Goal: Transaction & Acquisition: Purchase product/service

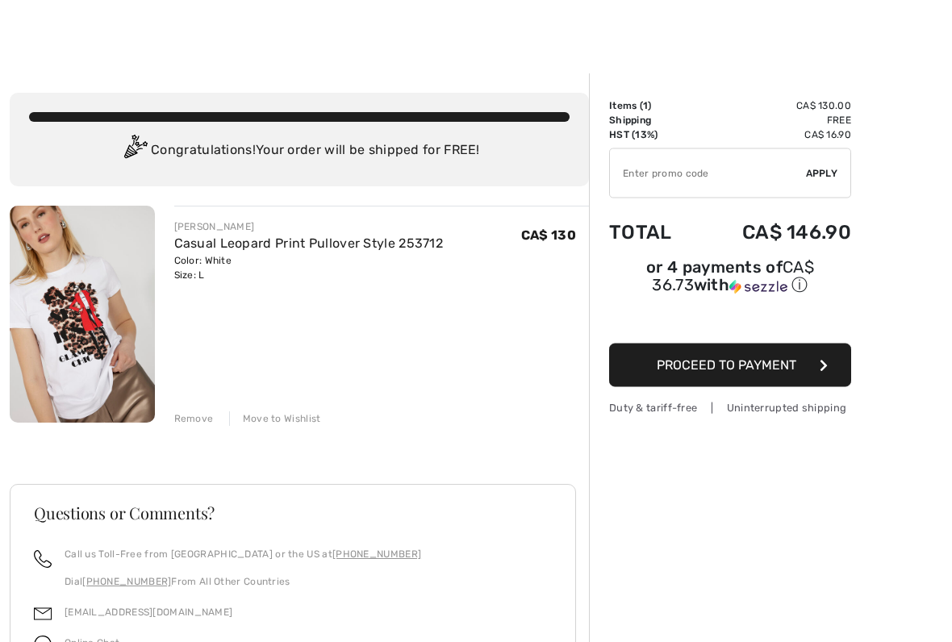
scroll to position [6, 0]
click at [763, 361] on span "Proceed to Payment" at bounding box center [727, 364] width 140 height 15
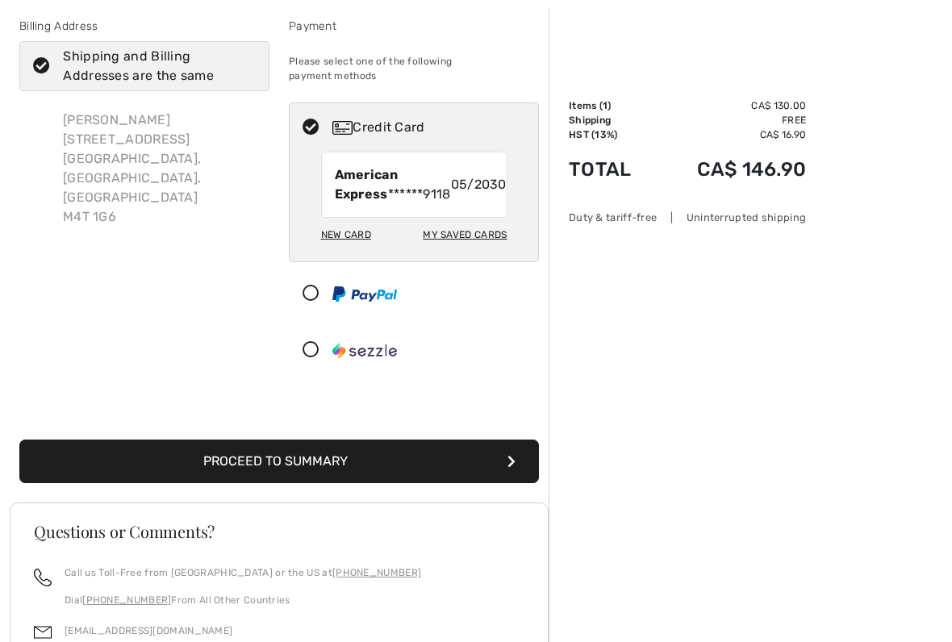
scroll to position [85, 0]
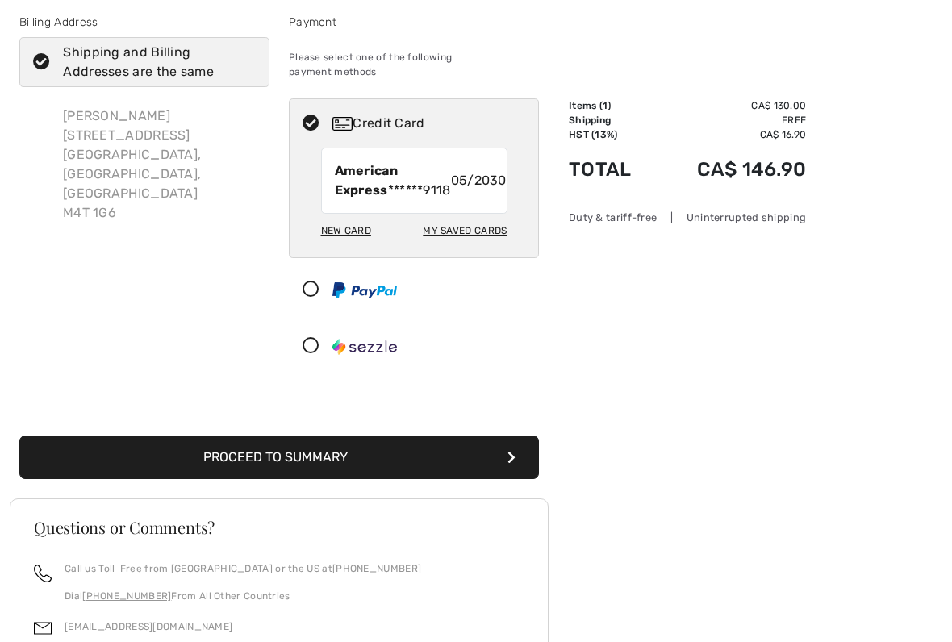
click at [419, 457] on button "Proceed to Summary" at bounding box center [278, 458] width 519 height 44
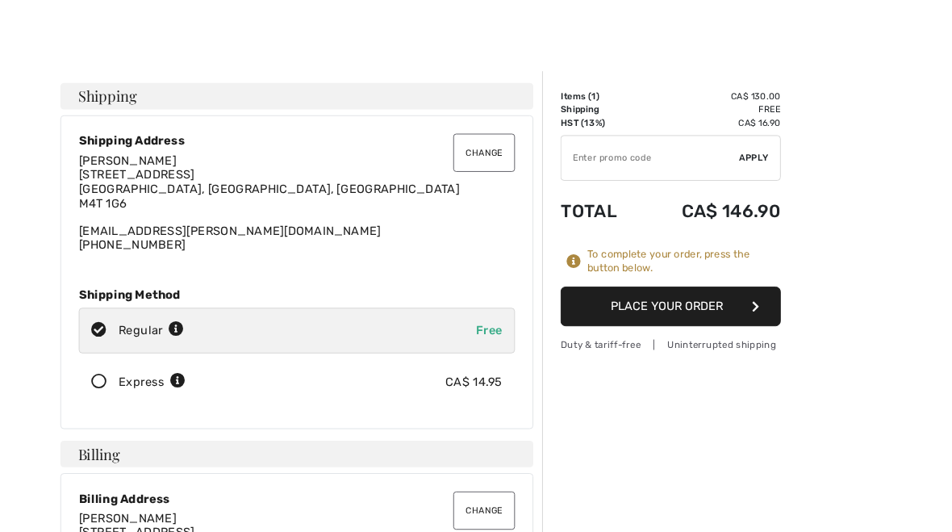
scroll to position [23, 0]
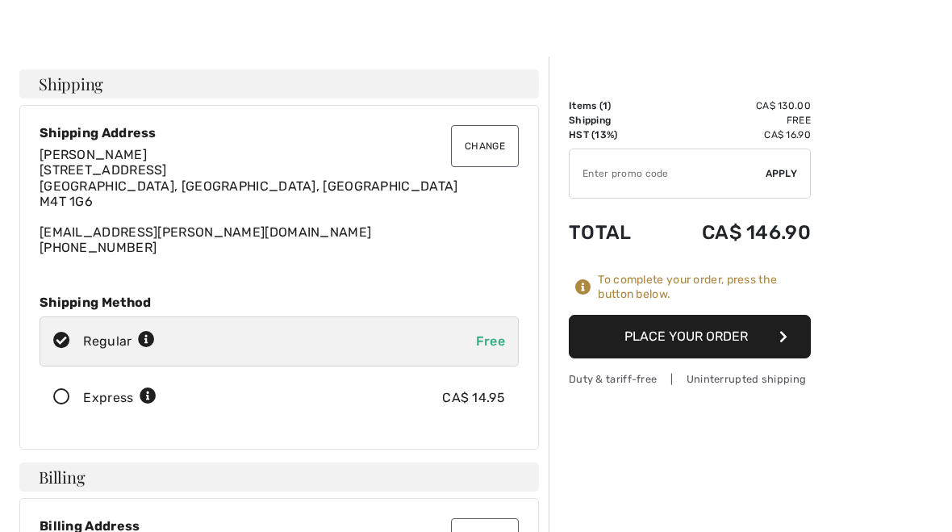
click at [724, 332] on button "Place Your Order" at bounding box center [690, 337] width 242 height 44
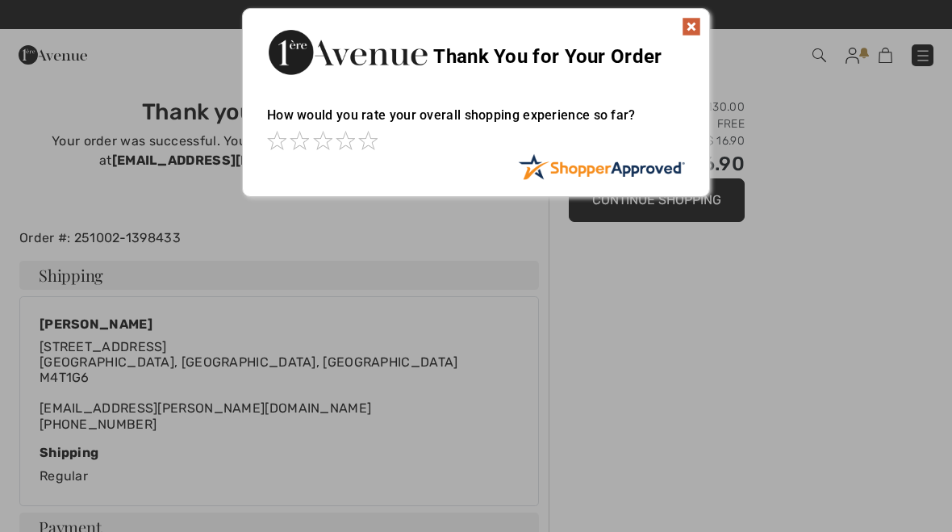
click at [693, 19] on img at bounding box center [691, 26] width 19 height 19
